Goal: Task Accomplishment & Management: Manage account settings

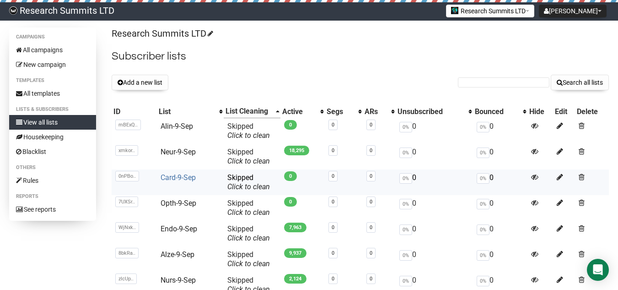
click at [191, 177] on link "Card-9-Sep" at bounding box center [178, 177] width 35 height 9
click at [182, 203] on link "Opth-9-Sep" at bounding box center [179, 203] width 36 height 9
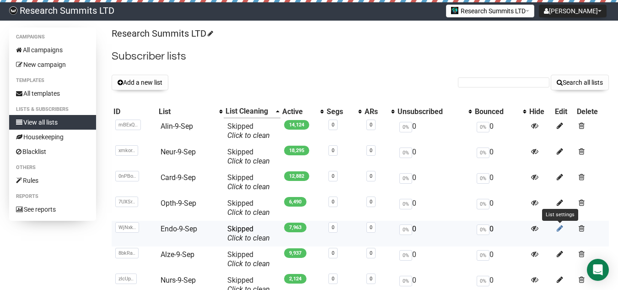
click at [560, 229] on icon at bounding box center [560, 228] width 6 height 8
click at [558, 226] on icon at bounding box center [560, 228] width 6 height 8
click at [579, 225] on span at bounding box center [582, 228] width 6 height 8
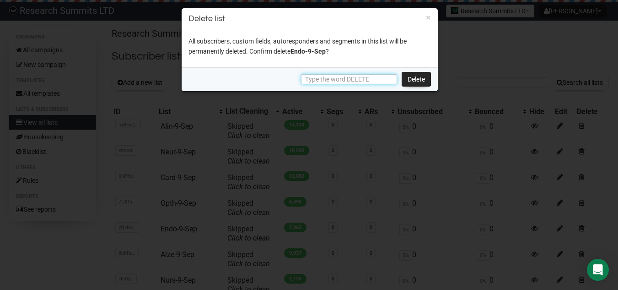
click at [343, 76] on input "text" at bounding box center [349, 79] width 96 height 10
type input "DELETE"
click at [410, 79] on link "Delete" at bounding box center [416, 79] width 29 height 15
click at [418, 74] on link "Delete" at bounding box center [416, 79] width 29 height 15
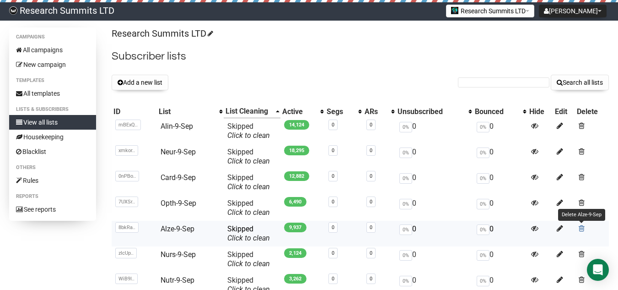
click at [583, 225] on span at bounding box center [582, 228] width 6 height 8
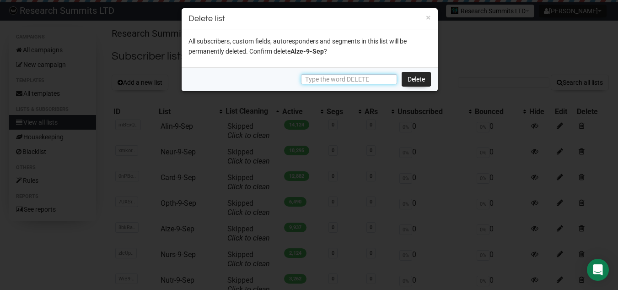
click at [362, 77] on input "text" at bounding box center [349, 79] width 96 height 10
type input "DELETE"
click at [408, 81] on link "Delete" at bounding box center [416, 79] width 29 height 15
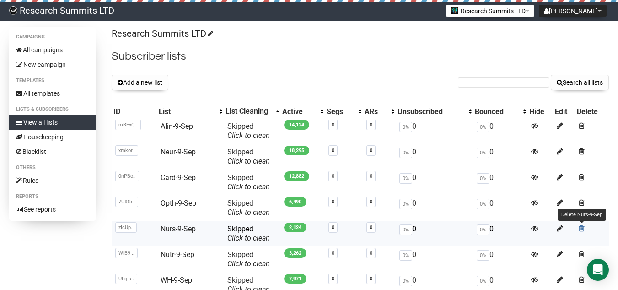
click at [581, 229] on span at bounding box center [582, 228] width 6 height 8
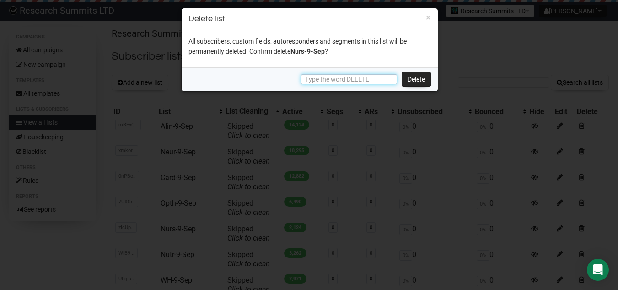
click at [355, 79] on input "text" at bounding box center [349, 79] width 96 height 10
type input "DELETE"
click at [416, 80] on link "Delete" at bounding box center [416, 79] width 29 height 15
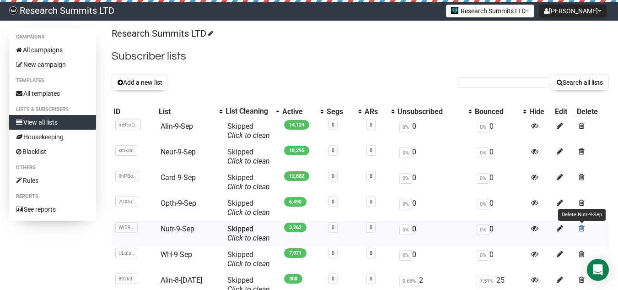
click at [580, 227] on span at bounding box center [582, 228] width 6 height 8
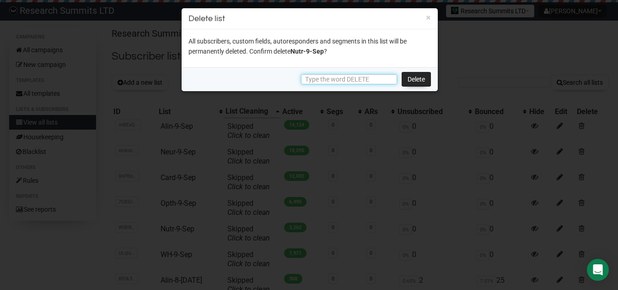
click at [330, 81] on input "text" at bounding box center [349, 79] width 96 height 10
type input "DELETE"
click at [416, 79] on link "Delete" at bounding box center [416, 79] width 29 height 15
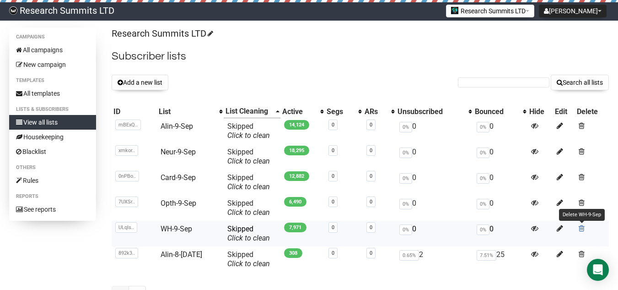
click at [581, 228] on span at bounding box center [582, 228] width 6 height 8
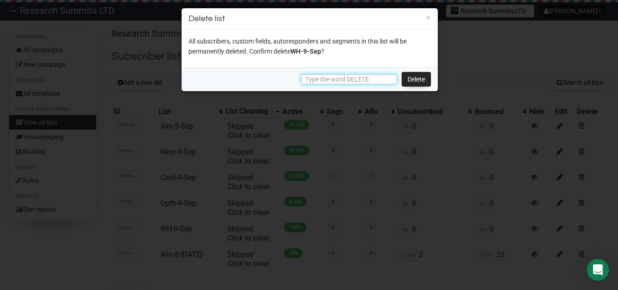
click at [359, 78] on input "text" at bounding box center [349, 79] width 96 height 10
type input "DELETE"
click at [422, 81] on link "Delete" at bounding box center [416, 79] width 29 height 15
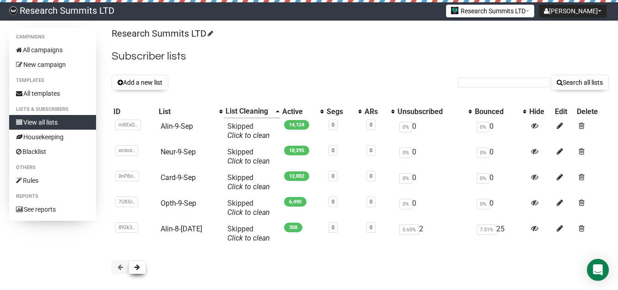
click at [135, 264] on span at bounding box center [136, 266] width 5 height 6
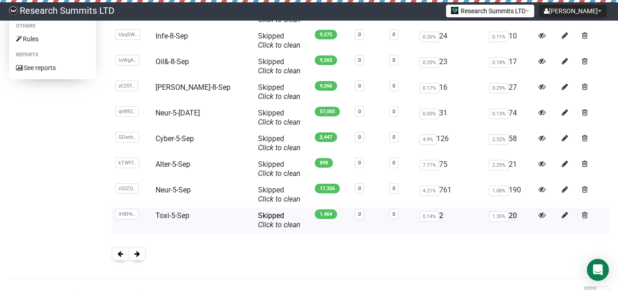
scroll to position [171, 0]
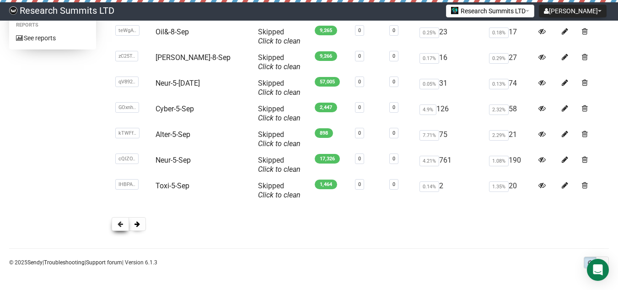
click at [118, 222] on span at bounding box center [120, 223] width 5 height 6
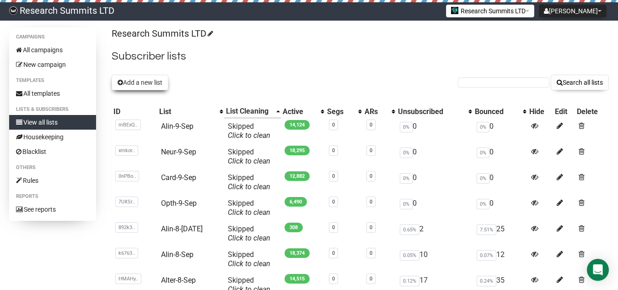
click at [140, 82] on button "Add a new list" at bounding box center [140, 83] width 57 height 16
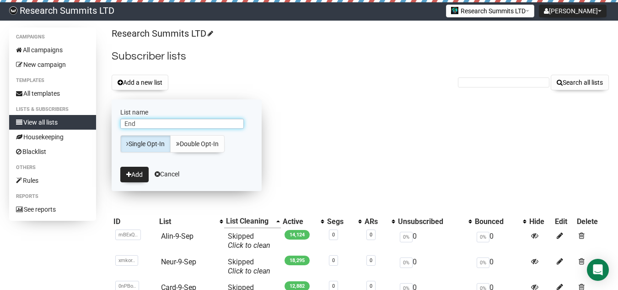
type input "Endo-9-Sep"
click at [129, 172] on icon "submit" at bounding box center [128, 174] width 5 height 6
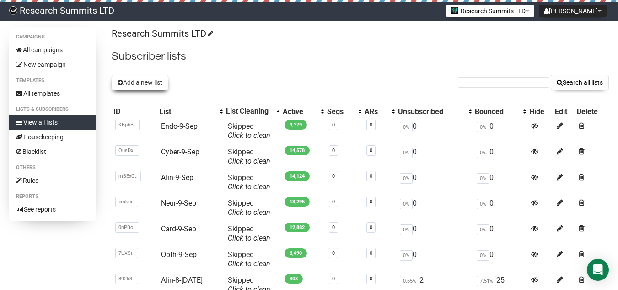
click at [149, 85] on button "Add a new list" at bounding box center [140, 83] width 57 height 16
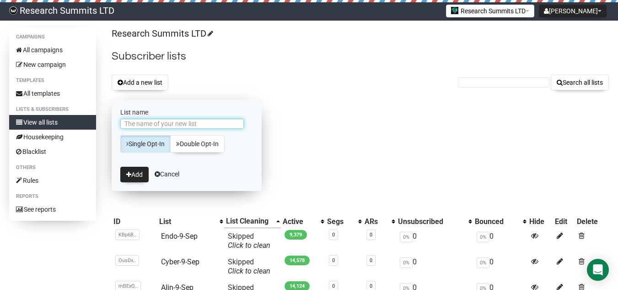
click at [206, 124] on input "List name" at bounding box center [181, 123] width 123 height 10
type input "Alze-9-Sep"
click at [135, 173] on button "Add" at bounding box center [134, 174] width 28 height 16
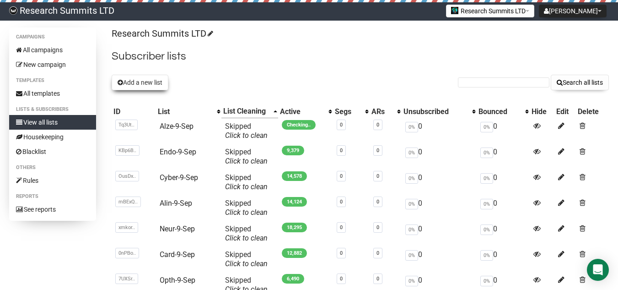
click at [146, 80] on button "Add a new list" at bounding box center [140, 83] width 57 height 16
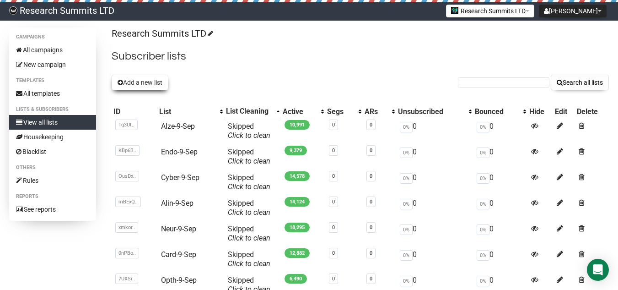
click at [143, 81] on button "Add a new list" at bounding box center [140, 83] width 57 height 16
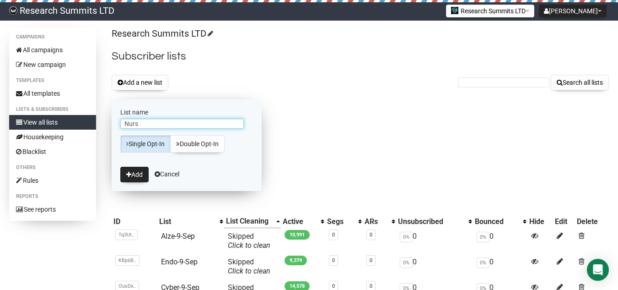
type input "Nurs-9-Sep"
click at [140, 169] on button "Add" at bounding box center [134, 174] width 28 height 16
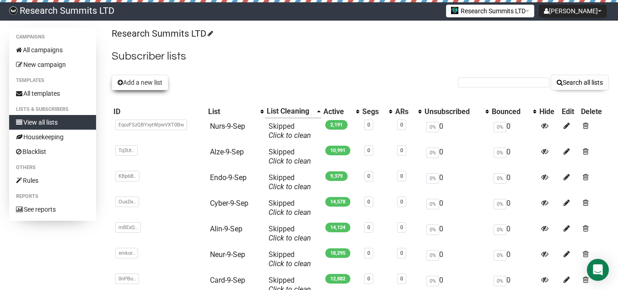
click at [137, 86] on button "Add a new list" at bounding box center [140, 83] width 57 height 16
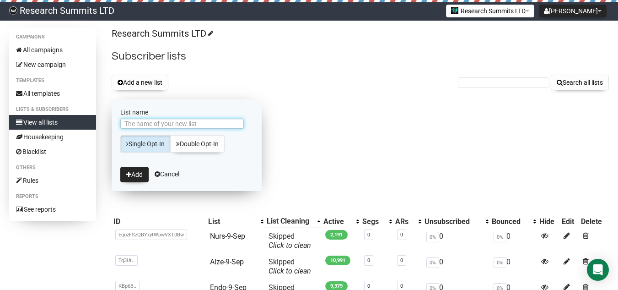
click at [177, 123] on input "List name" at bounding box center [181, 123] width 123 height 10
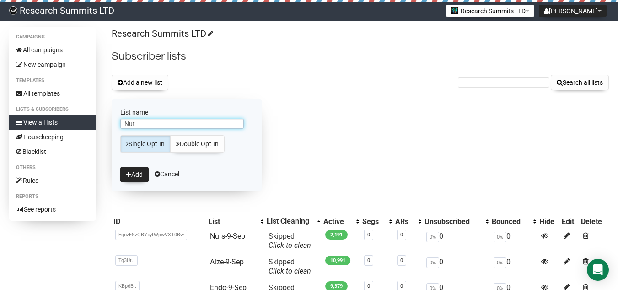
type input "Nutr-9-Sep"
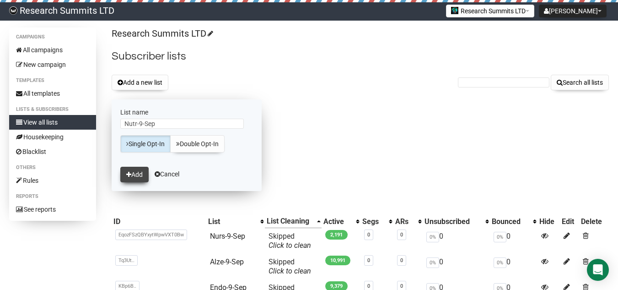
click at [139, 175] on button "Add" at bounding box center [134, 174] width 28 height 16
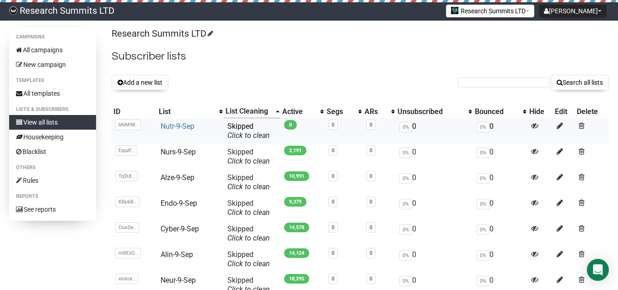
click at [173, 123] on link "Nutr-9-Sep" at bounding box center [178, 126] width 34 height 9
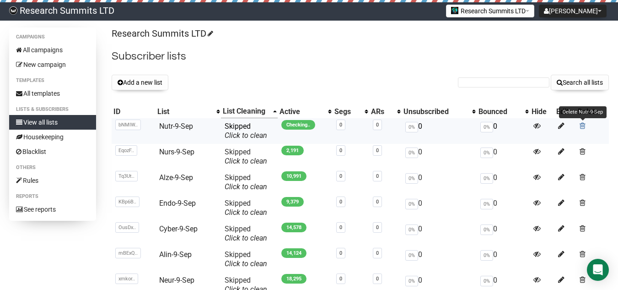
click at [584, 127] on span at bounding box center [583, 126] width 6 height 8
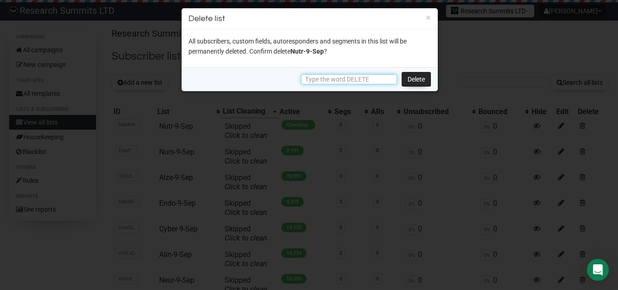
click at [352, 80] on input "text" at bounding box center [349, 79] width 96 height 10
type input "DEL"
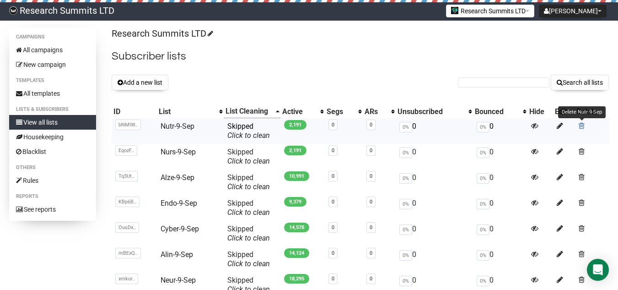
click at [580, 126] on span at bounding box center [582, 126] width 6 height 8
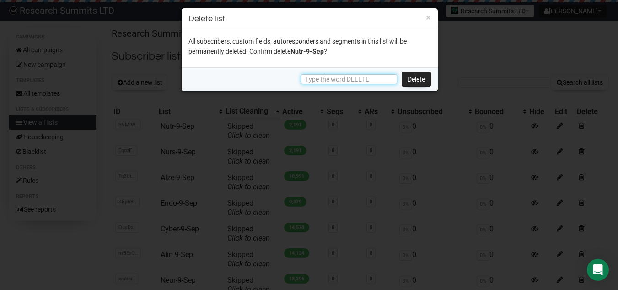
click at [366, 77] on input "text" at bounding box center [349, 79] width 96 height 10
type input "DELETE"
click at [412, 77] on link "Delete" at bounding box center [416, 79] width 29 height 15
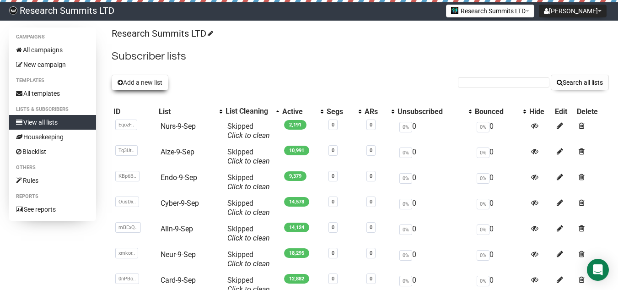
click at [157, 81] on button "Add a new list" at bounding box center [140, 83] width 57 height 16
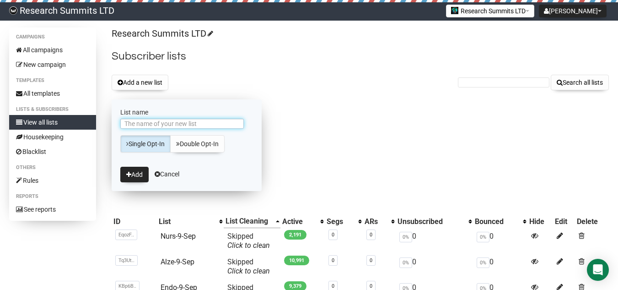
click at [182, 127] on input "List name" at bounding box center [181, 123] width 123 height 10
type input "Nutr-9-Sep"
click at [135, 170] on button "Add" at bounding box center [134, 174] width 28 height 16
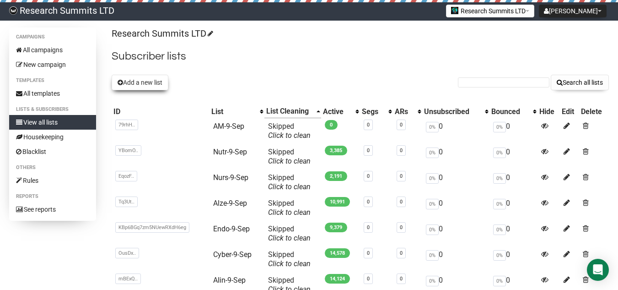
click at [128, 77] on button "Add a new list" at bounding box center [140, 83] width 57 height 16
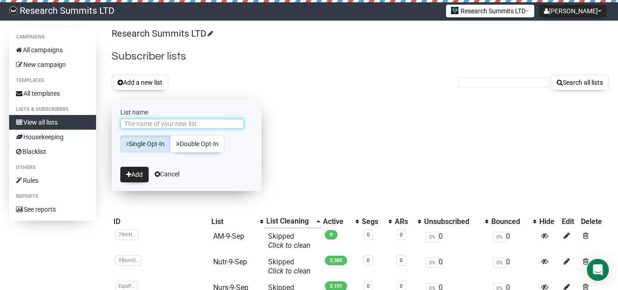
click at [147, 123] on input "List name" at bounding box center [181, 123] width 123 height 10
type input "WH-9-Sep"
click at [136, 169] on button "Add" at bounding box center [134, 174] width 28 height 16
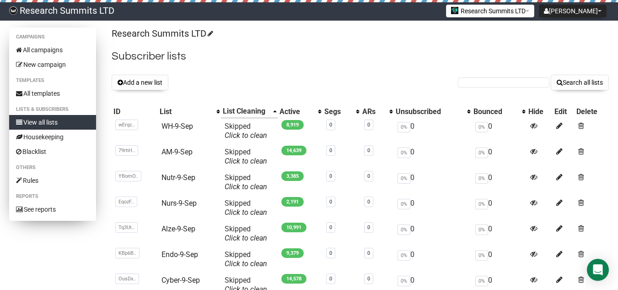
click at [57, 120] on link "View all lists" at bounding box center [52, 122] width 87 height 15
click at [81, 122] on link "View all lists" at bounding box center [52, 122] width 87 height 15
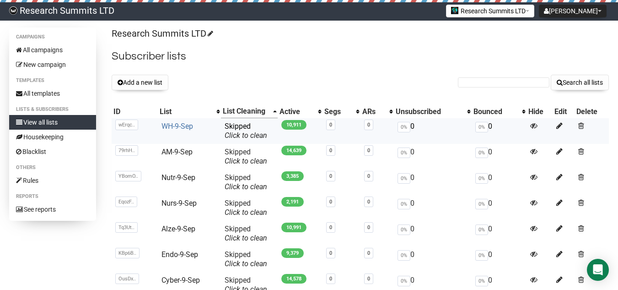
click at [182, 127] on link "WH-9-Sep" at bounding box center [177, 126] width 32 height 9
click at [260, 71] on div "Research Summits LTD Subscriber lists Add a new list Search all lists List name…" at bounding box center [360, 218] width 497 height 383
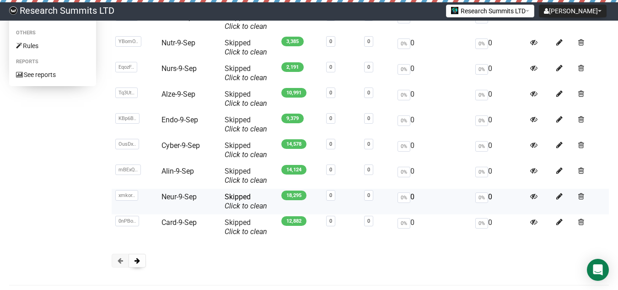
scroll to position [137, 0]
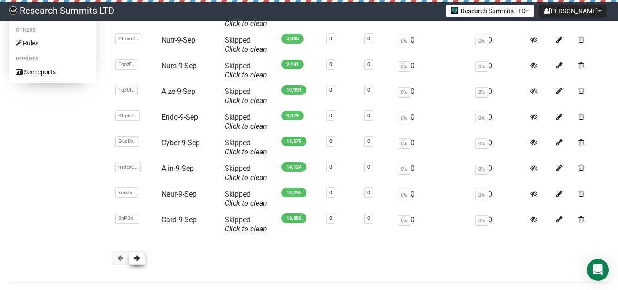
click at [134, 257] on button at bounding box center [137, 258] width 17 height 14
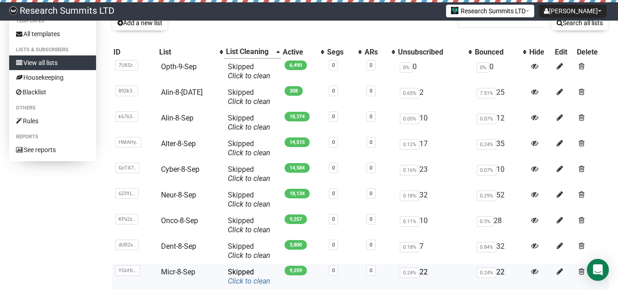
scroll to position [171, 0]
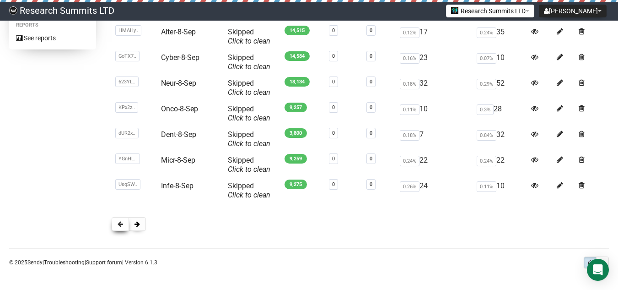
click at [121, 222] on span at bounding box center [120, 223] width 5 height 6
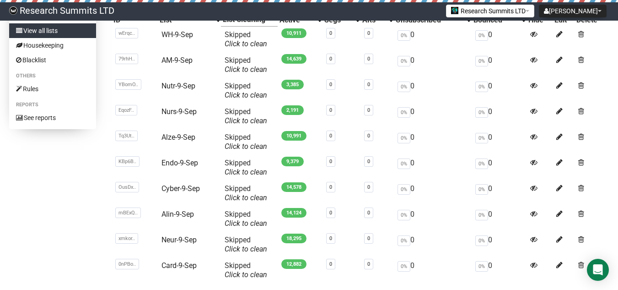
scroll to position [46, 0]
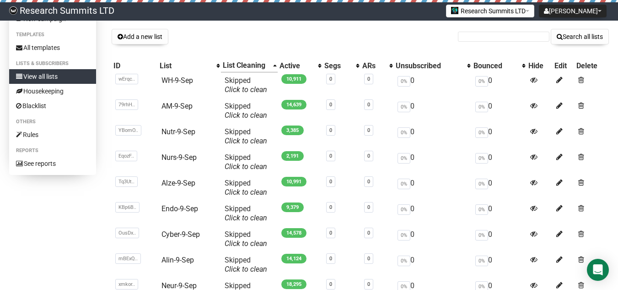
click at [328, 33] on div "Add a new list Search all lists" at bounding box center [360, 37] width 497 height 16
click at [408, 30] on div "Add a new list Search all lists" at bounding box center [360, 37] width 497 height 16
